Goal: Transaction & Acquisition: Book appointment/travel/reservation

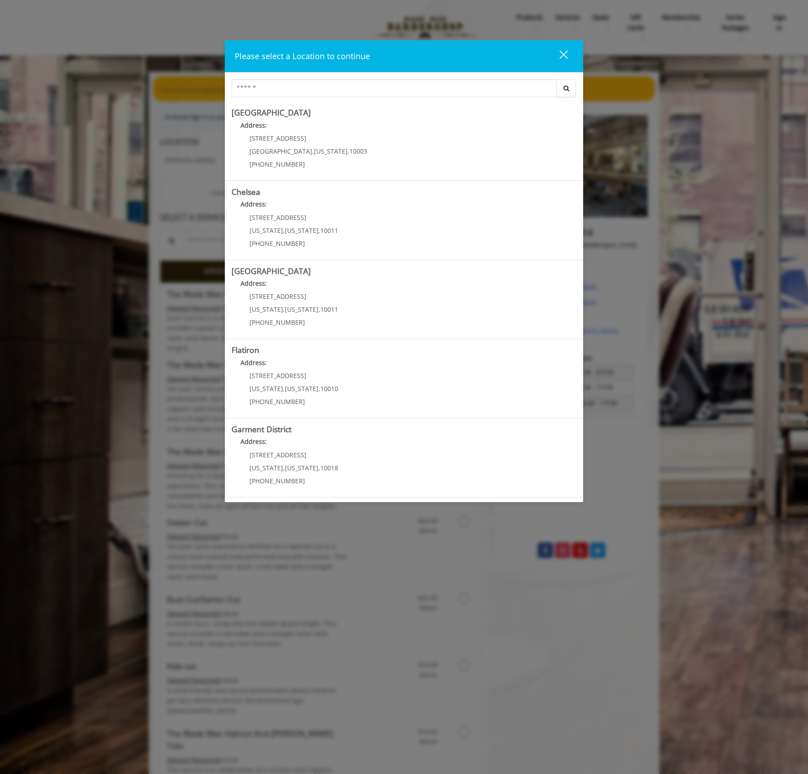
click at [573, 51] on button "close" at bounding box center [558, 56] width 30 height 18
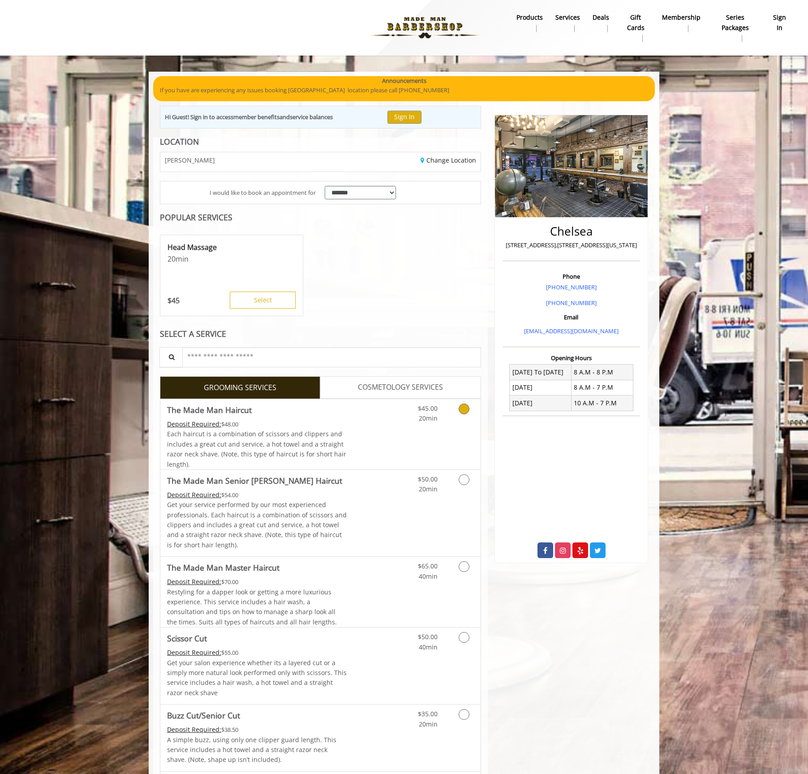
click at [425, 427] on div "$45.00 20min" at bounding box center [440, 434] width 80 height 70
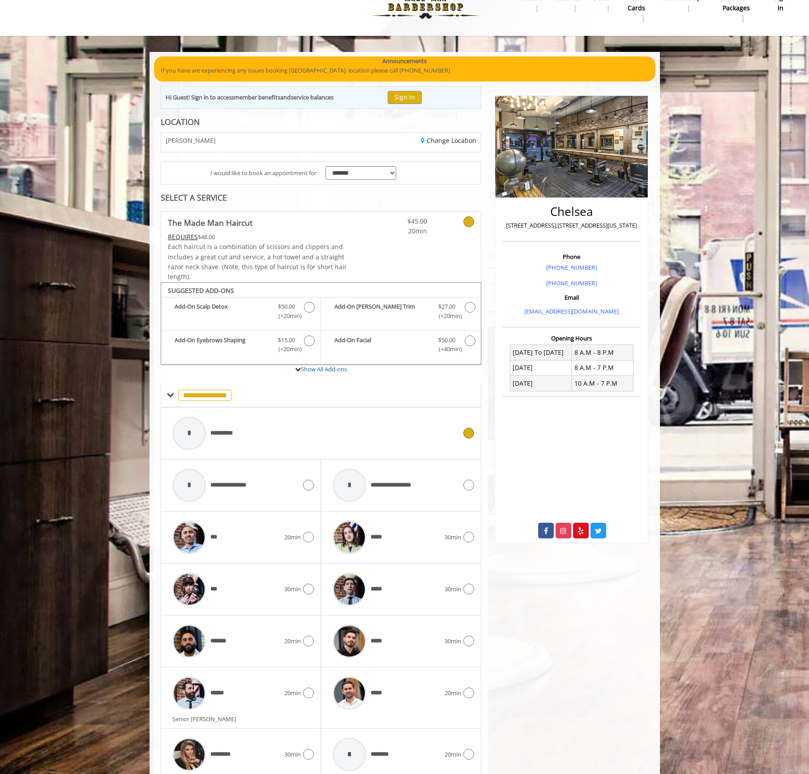
scroll to position [57, 0]
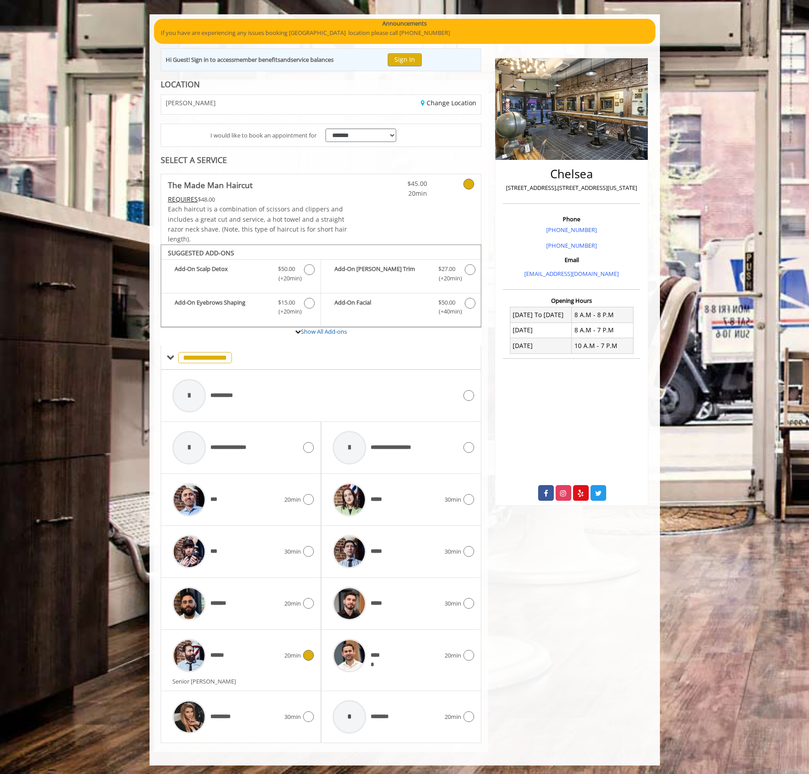
click at [284, 661] on div "****** 20min" at bounding box center [241, 655] width 146 height 43
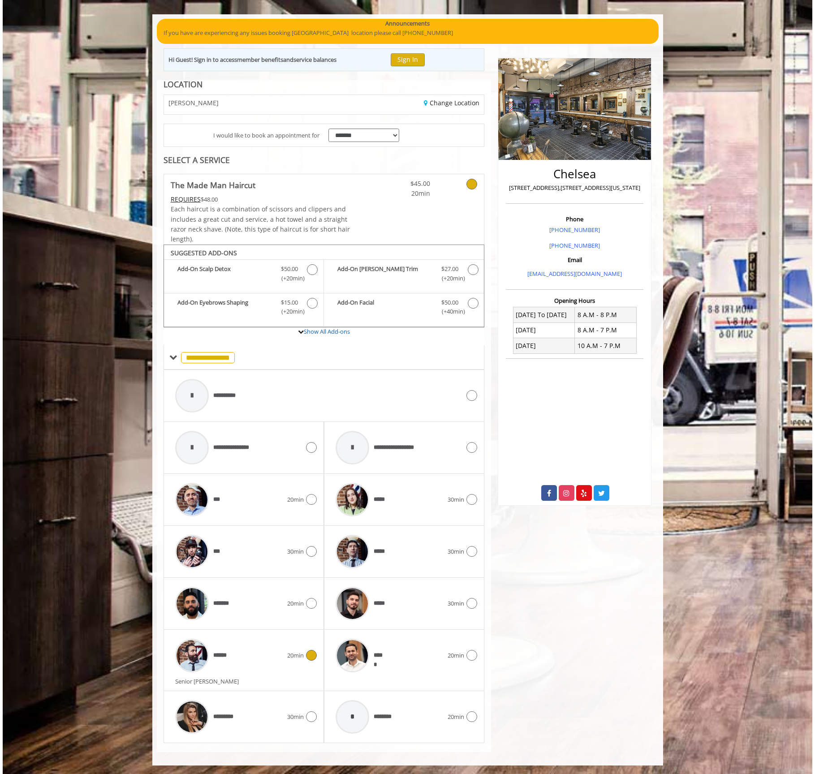
scroll to position [0, 0]
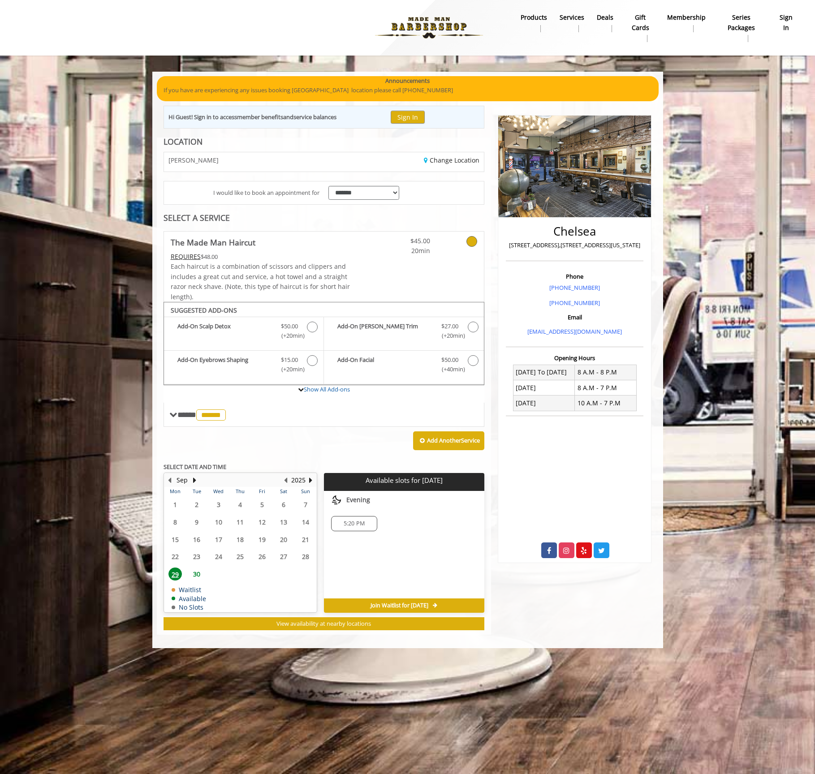
click at [197, 574] on span "30" at bounding box center [196, 574] width 13 height 13
click at [313, 480] on button "Next Year" at bounding box center [310, 480] width 7 height 10
click at [301, 508] on span "4" at bounding box center [305, 504] width 13 height 13
drag, startPoint x: 188, startPoint y: 531, endPoint x: 183, endPoint y: 533, distance: 5.4
click at [183, 533] on div "12" at bounding box center [175, 539] width 18 height 13
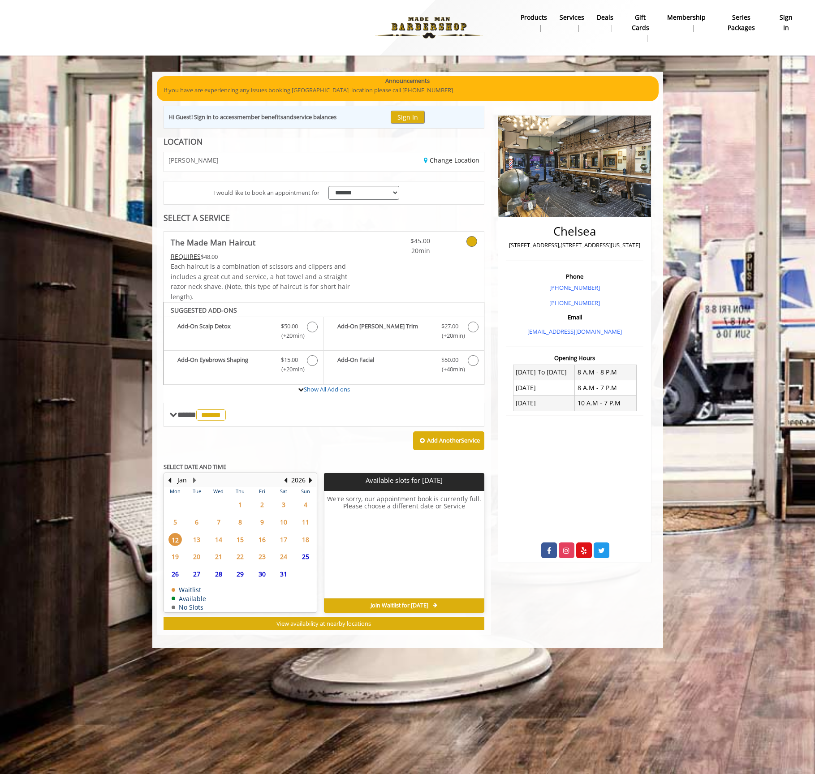
click at [306, 541] on span "18" at bounding box center [305, 539] width 13 height 13
click at [194, 561] on span "20" at bounding box center [196, 556] width 13 height 13
click at [288, 478] on button "Previous Year" at bounding box center [285, 480] width 7 height 10
click at [198, 480] on td "Sep" at bounding box center [202, 480] width 76 height 13
click at [196, 481] on button "Next Month" at bounding box center [194, 480] width 7 height 10
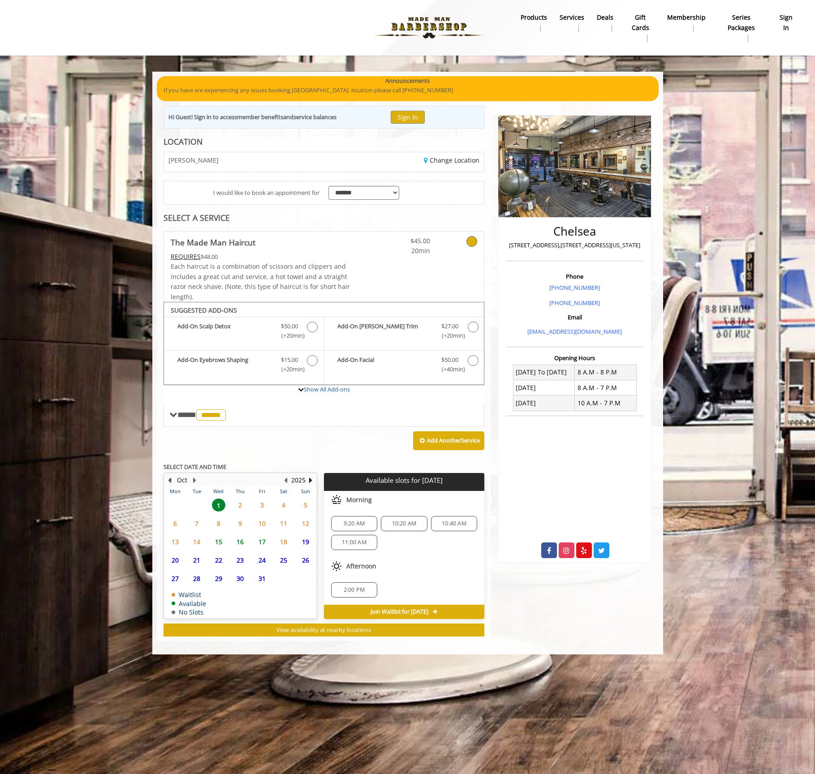
click at [168, 478] on button "Previous Month" at bounding box center [169, 480] width 7 height 10
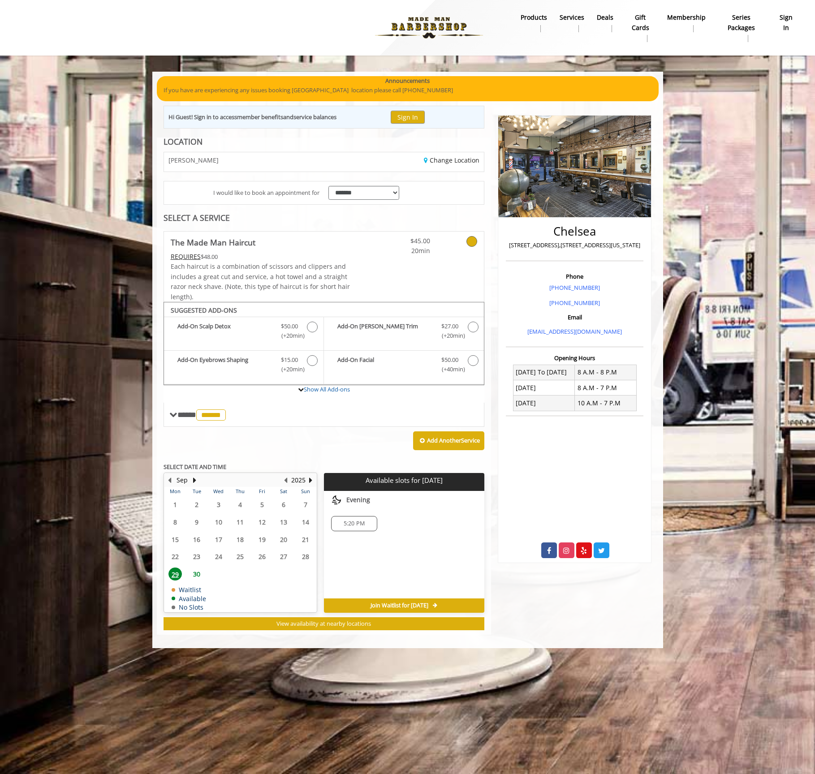
click at [198, 571] on span "30" at bounding box center [196, 574] width 13 height 13
click at [196, 481] on button "Next Month" at bounding box center [194, 480] width 7 height 10
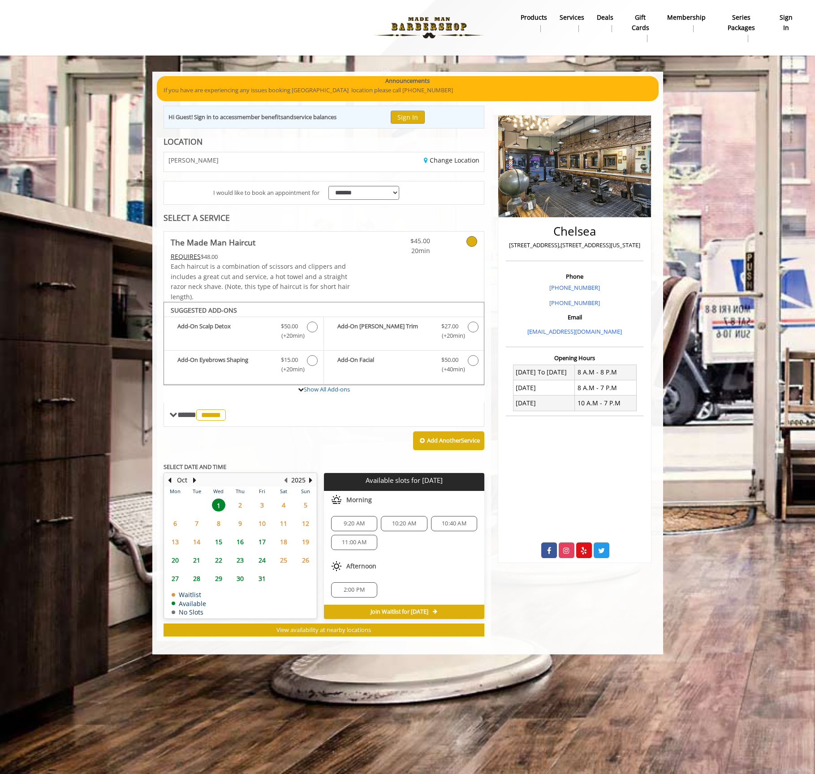
click at [360, 522] on span "9:20 AM" at bounding box center [354, 523] width 21 height 7
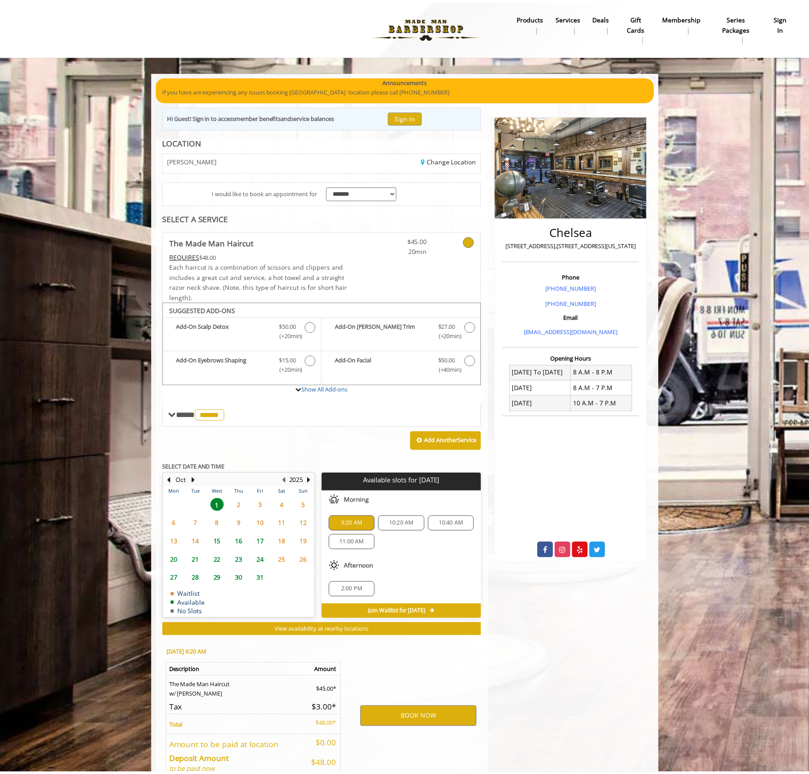
scroll to position [51, 0]
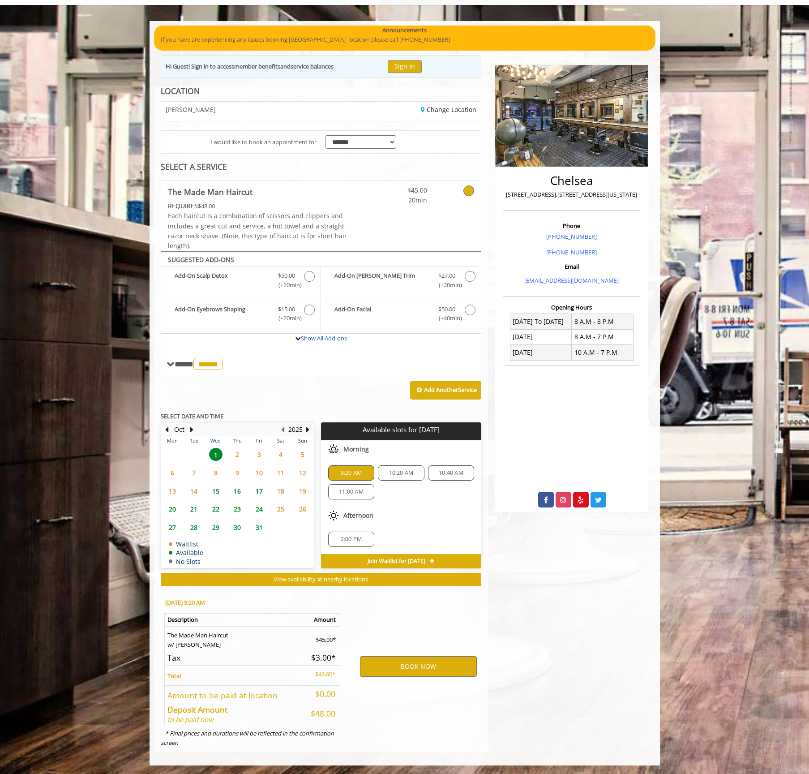
click at [237, 450] on span "2" at bounding box center [237, 454] width 13 height 13
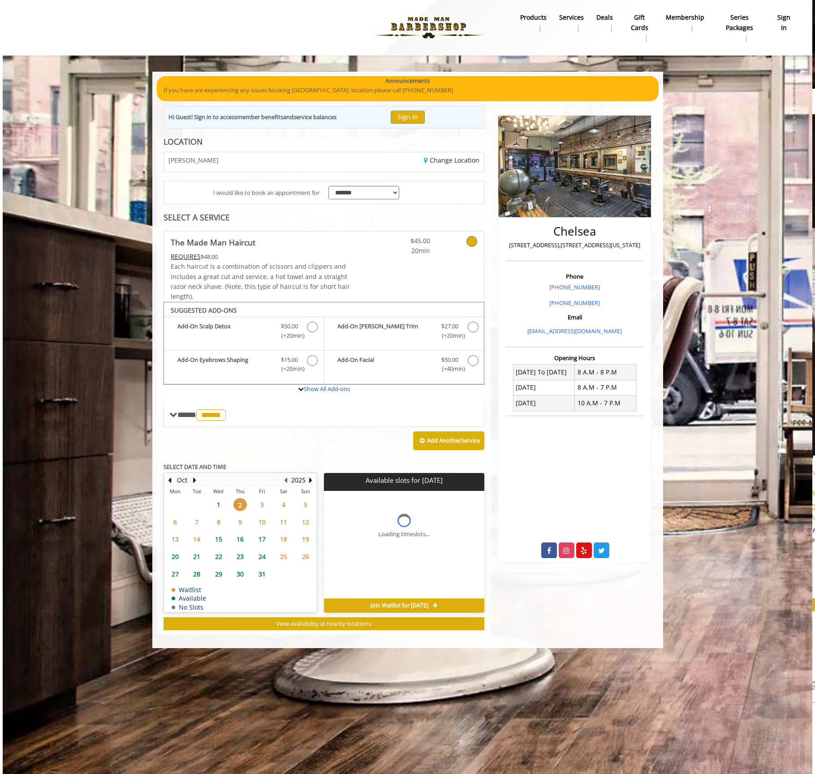
scroll to position [0, 0]
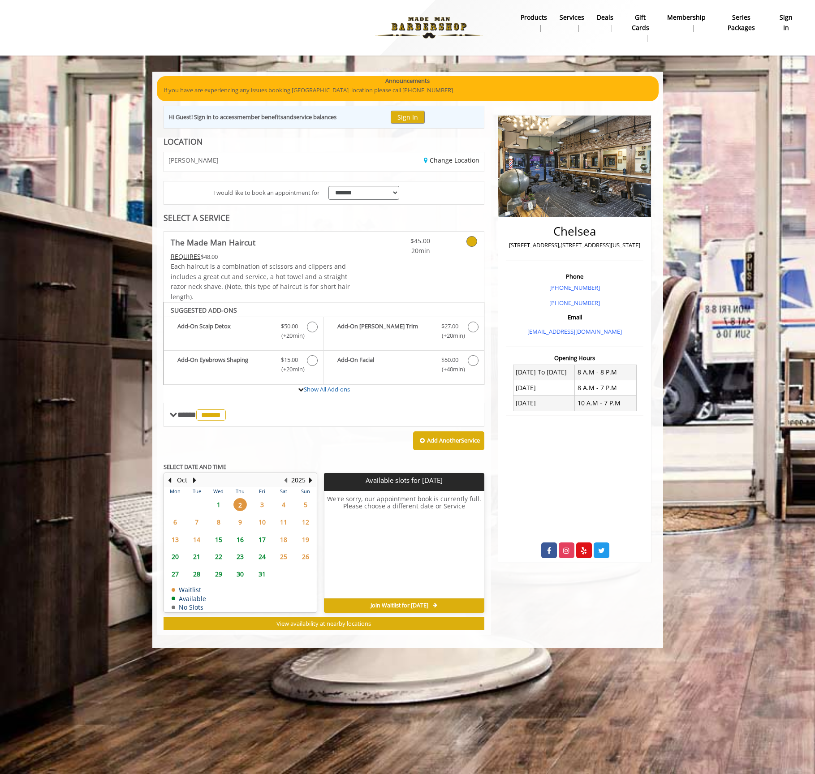
click at [215, 539] on span "15" at bounding box center [218, 539] width 13 height 13
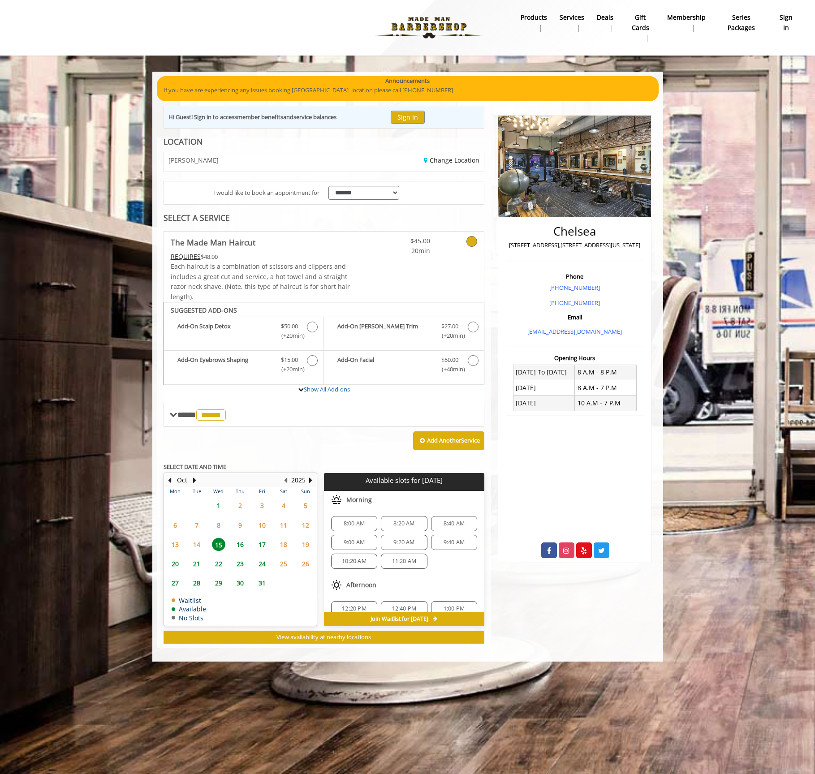
click at [222, 504] on span "1" at bounding box center [218, 505] width 13 height 13
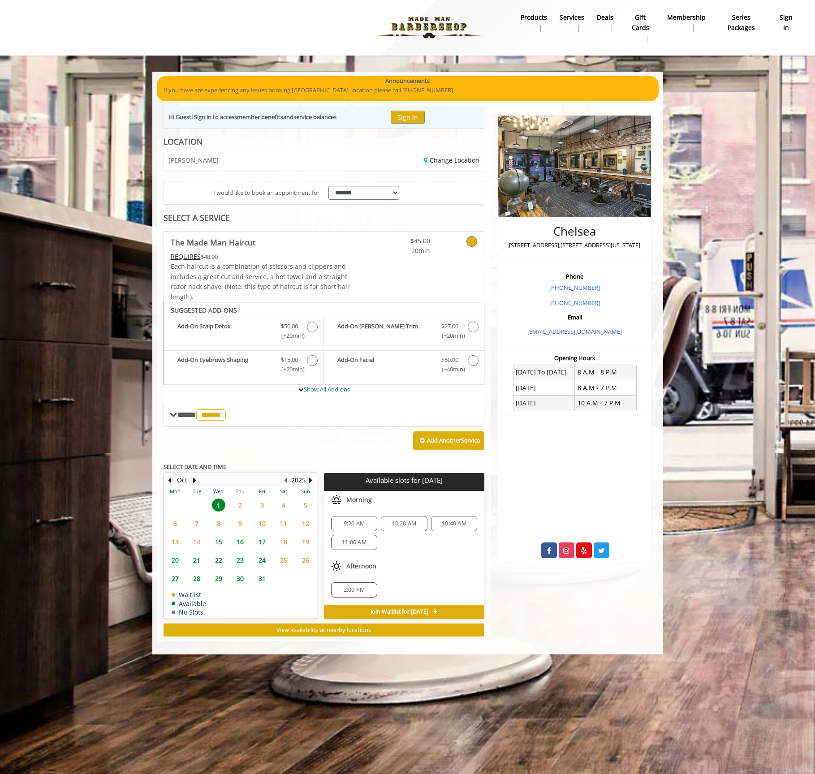
click at [351, 528] on div "9:20 AM" at bounding box center [354, 523] width 46 height 15
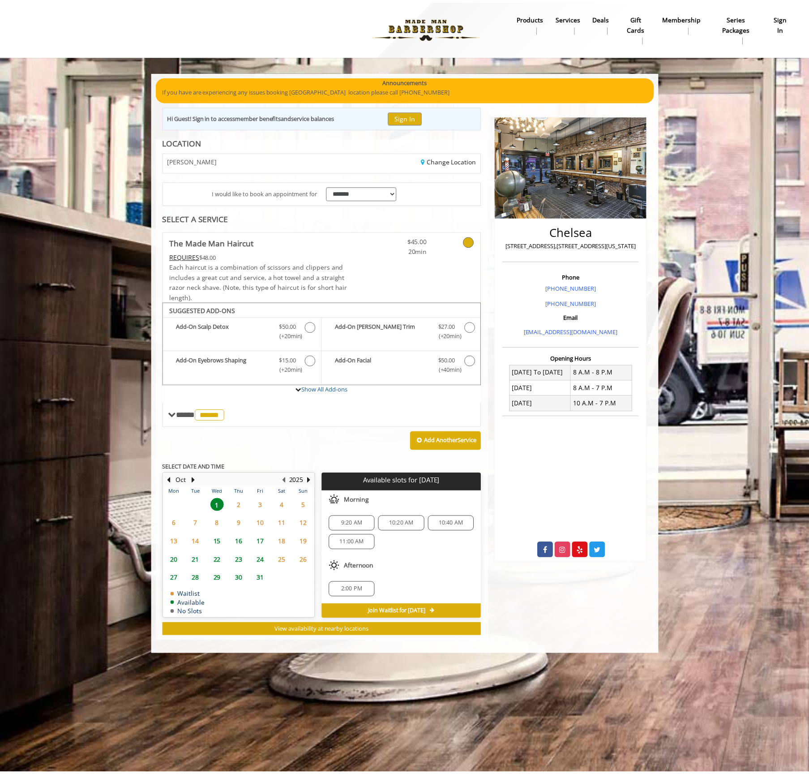
scroll to position [51, 0]
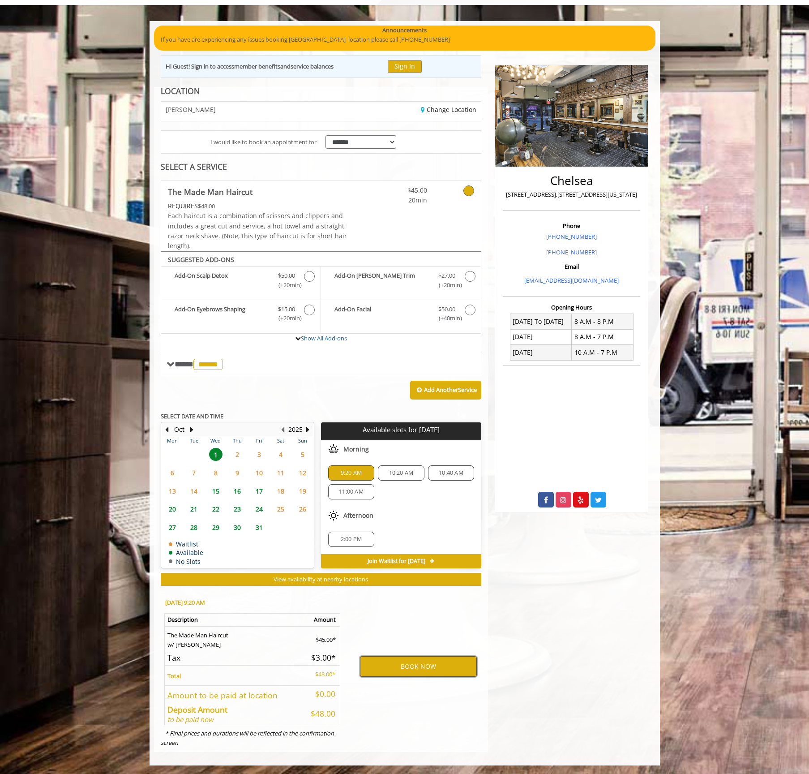
click at [412, 668] on button "BOOK NOW" at bounding box center [418, 666] width 117 height 21
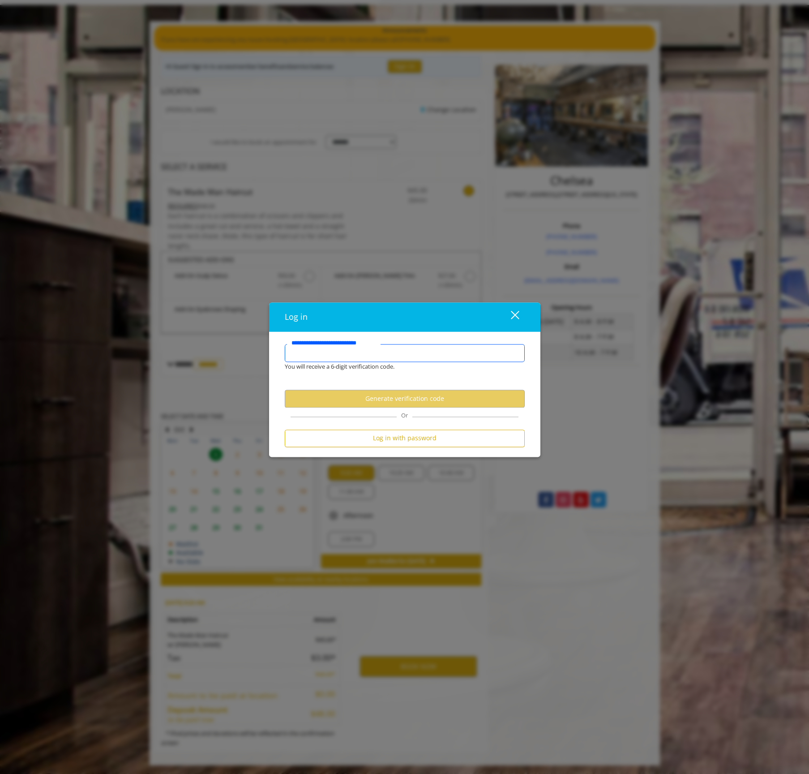
click at [362, 357] on input "**********" at bounding box center [405, 353] width 240 height 18
type input "**********"
click at [406, 405] on button "Generate verification code" at bounding box center [405, 398] width 240 height 17
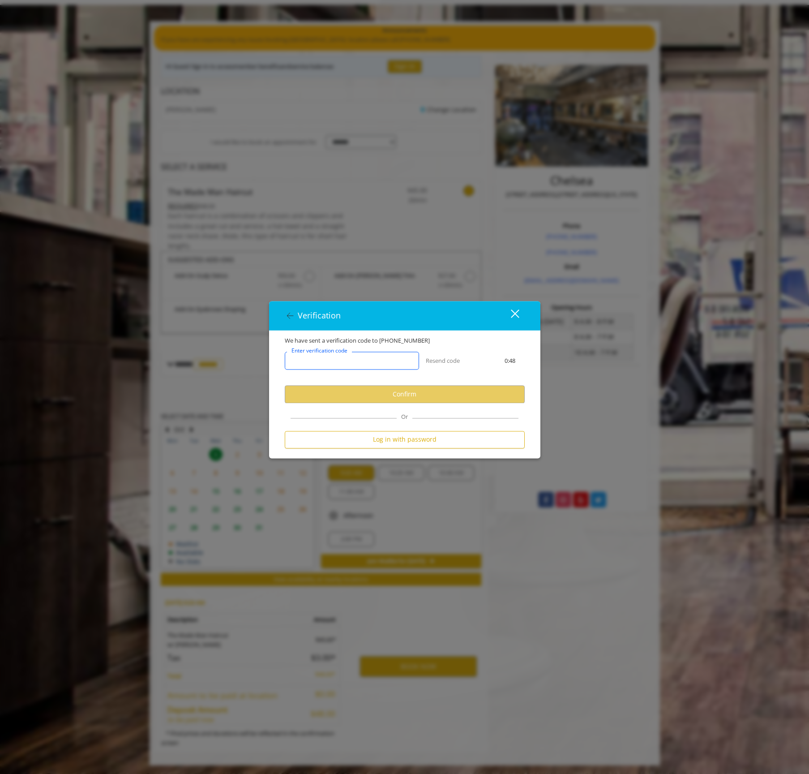
click at [379, 357] on input "Enter verification code" at bounding box center [352, 361] width 134 height 18
type input "******"
click at [437, 394] on button "Confirm" at bounding box center [405, 394] width 240 height 17
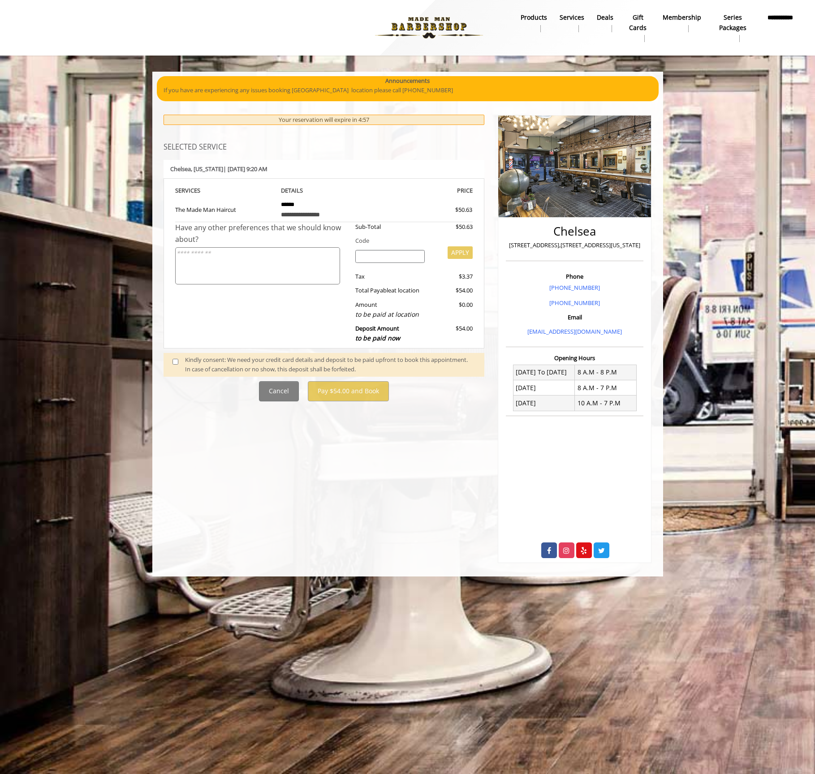
click at [166, 362] on span at bounding box center [179, 364] width 26 height 19
click at [164, 361] on div "Kindly consent: We need your credit card details and deposit to be paid upfront…" at bounding box center [324, 365] width 321 height 24
click at [178, 363] on span at bounding box center [179, 364] width 26 height 19
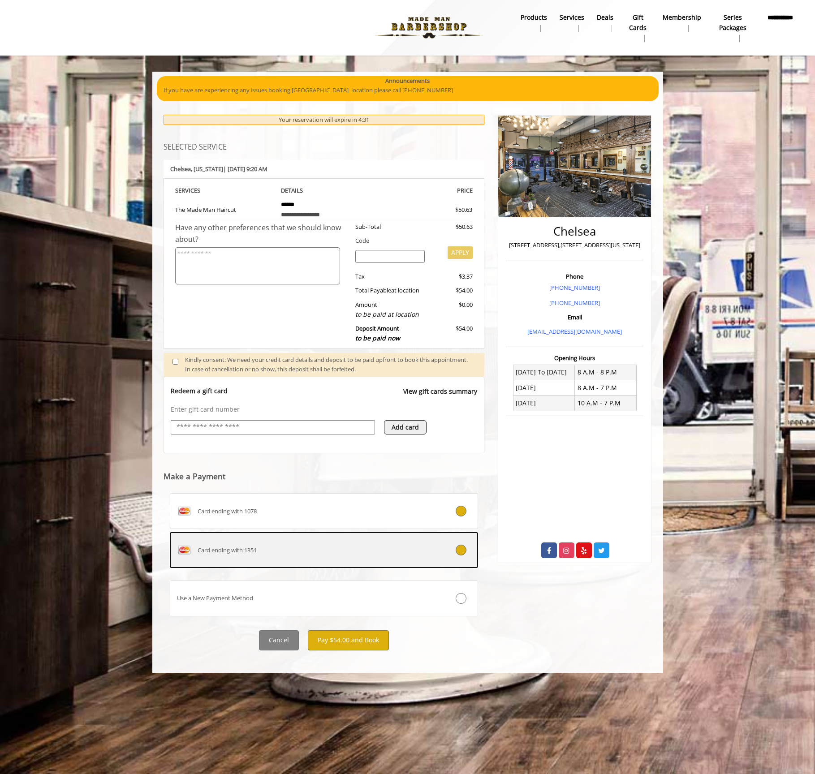
click at [266, 555] on div "Card ending with 1351" at bounding box center [298, 550] width 256 height 14
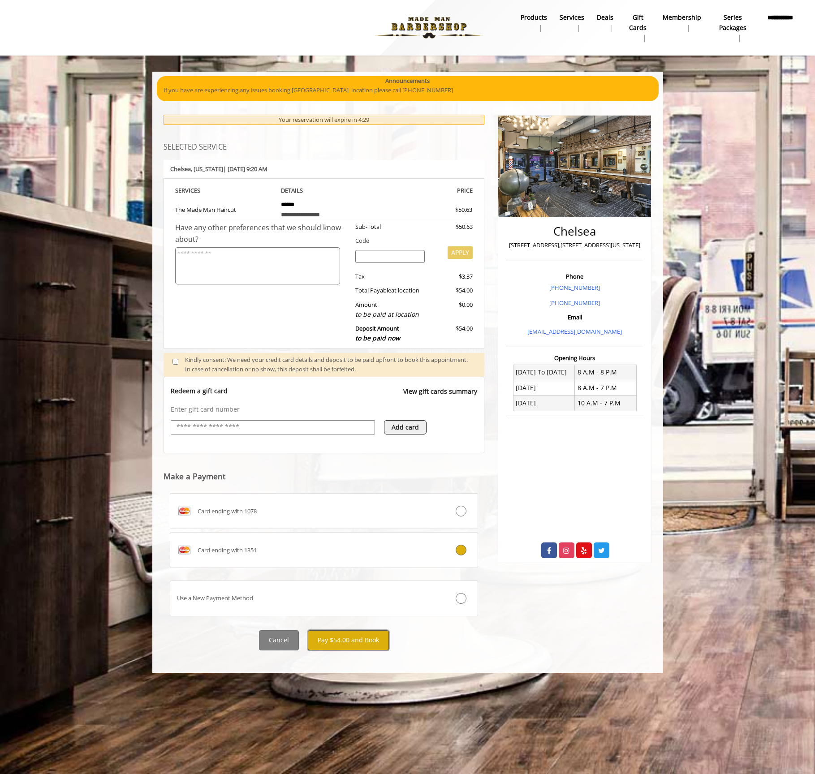
click at [330, 645] on button "Pay $54.00 and Book" at bounding box center [348, 640] width 81 height 20
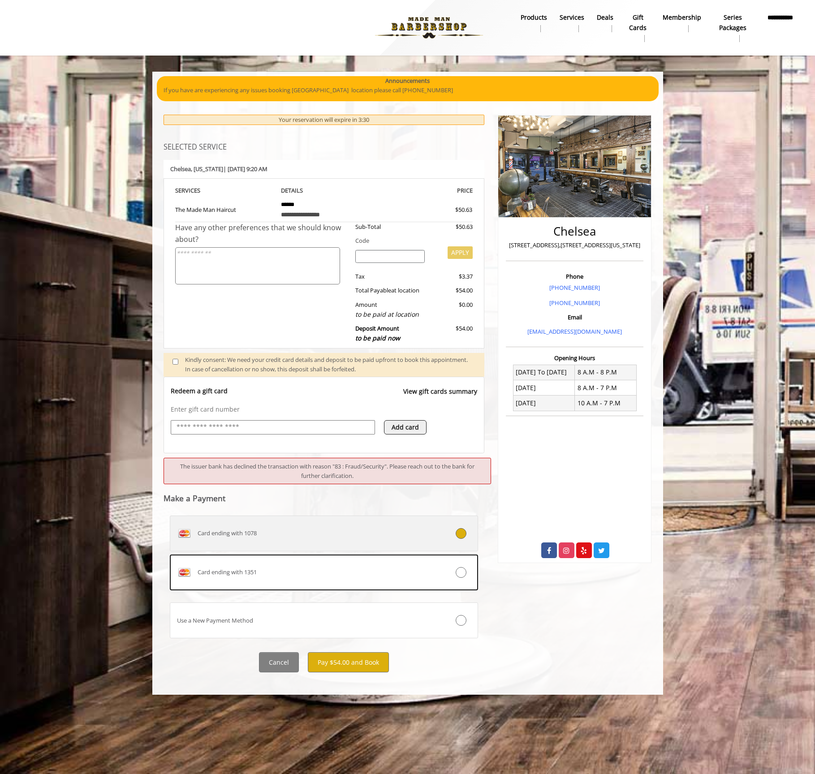
click at [323, 537] on div "Card ending with 1078" at bounding box center [298, 533] width 256 height 14
click at [331, 521] on label "Card ending with 1078" at bounding box center [324, 534] width 309 height 36
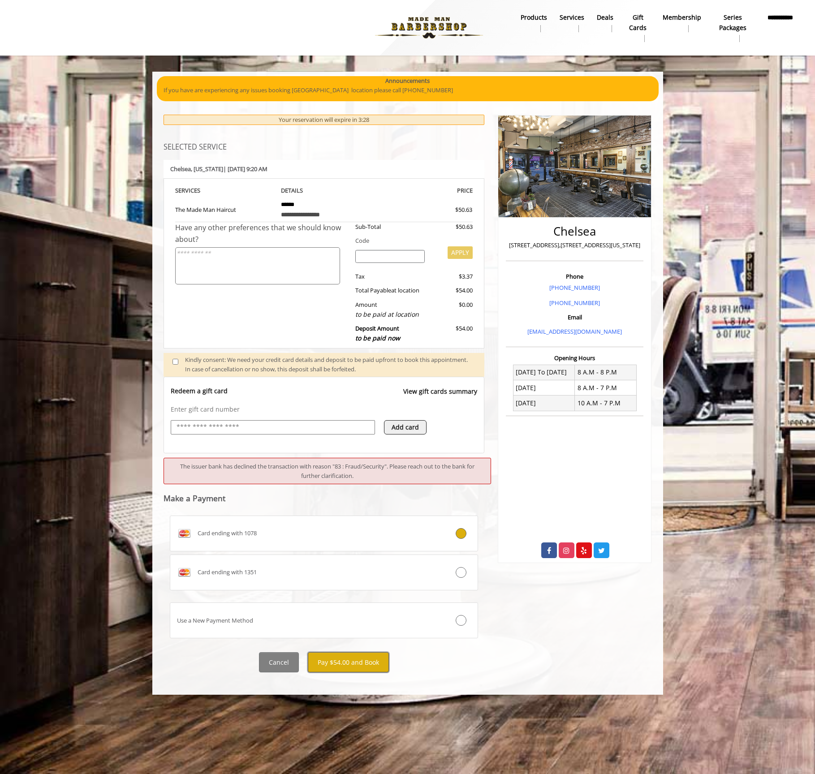
click at [343, 668] on button "Pay $54.00 and Book" at bounding box center [348, 662] width 81 height 20
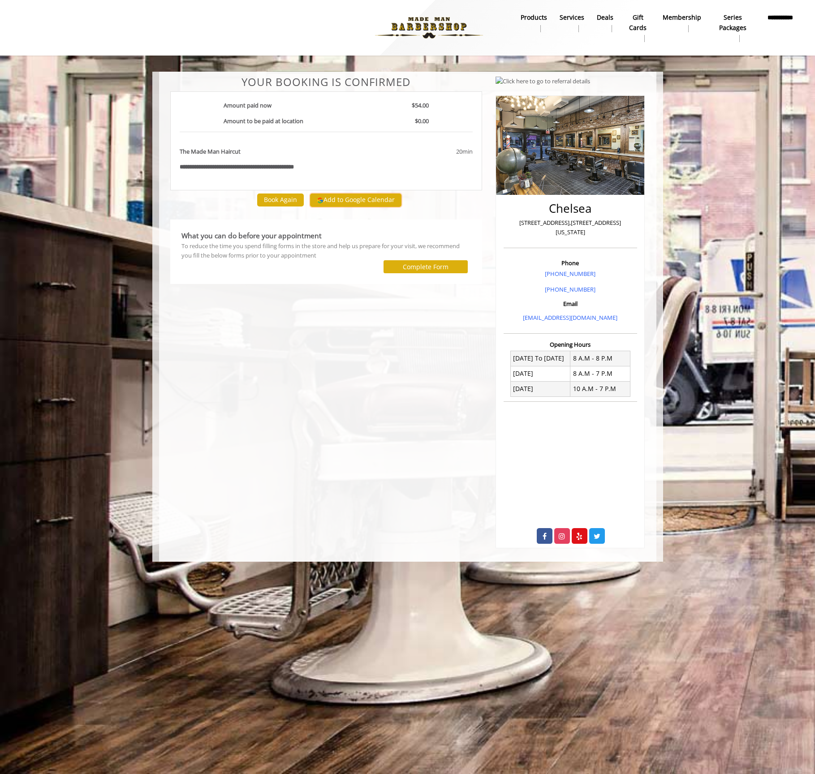
click at [333, 202] on button "Add to Google Calendar" at bounding box center [355, 200] width 91 height 13
